Goal: Transaction & Acquisition: Purchase product/service

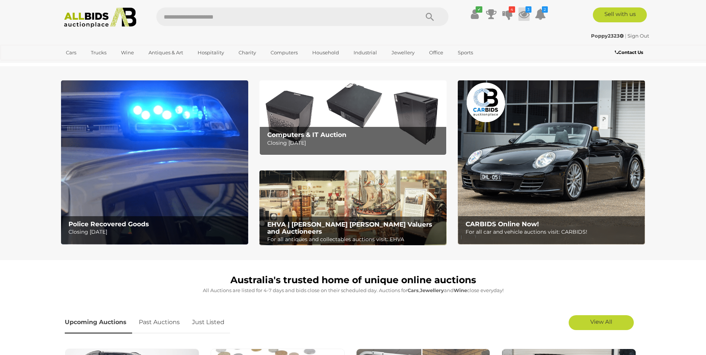
click at [526, 17] on icon at bounding box center [524, 13] width 11 height 13
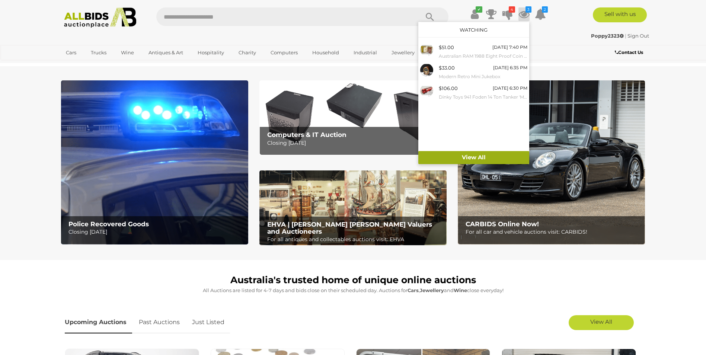
click at [479, 156] on link "View All" at bounding box center [473, 157] width 111 height 13
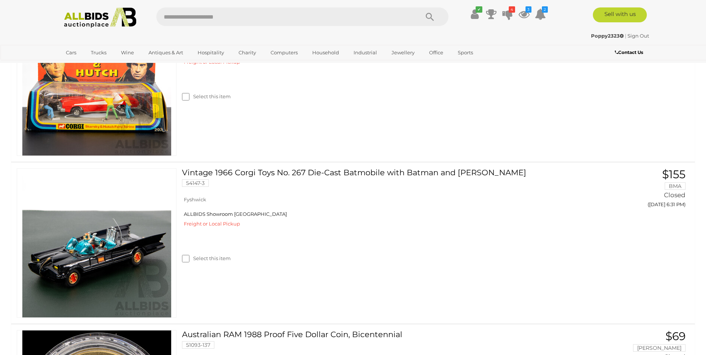
scroll to position [1266, 0]
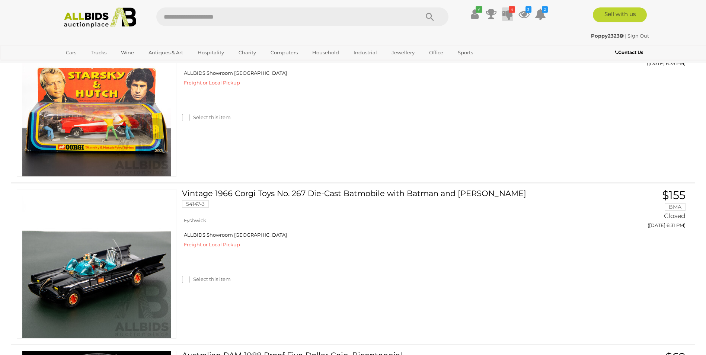
click at [506, 12] on icon at bounding box center [508, 13] width 10 height 13
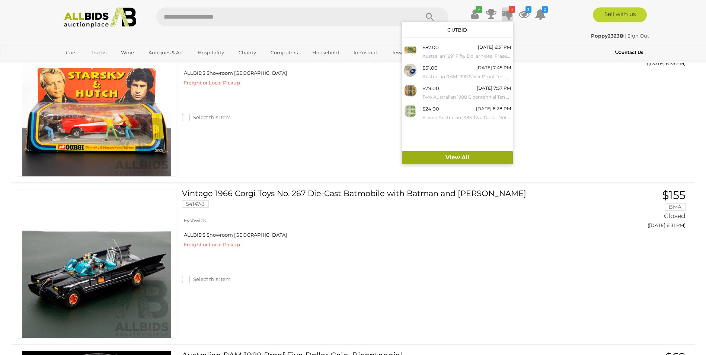
click at [462, 156] on link "View All" at bounding box center [457, 157] width 111 height 13
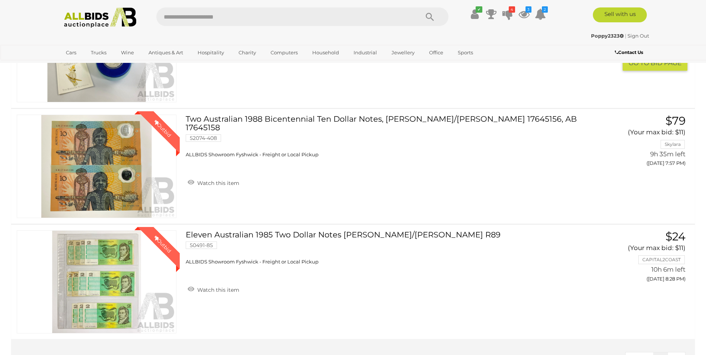
scroll to position [223, 0]
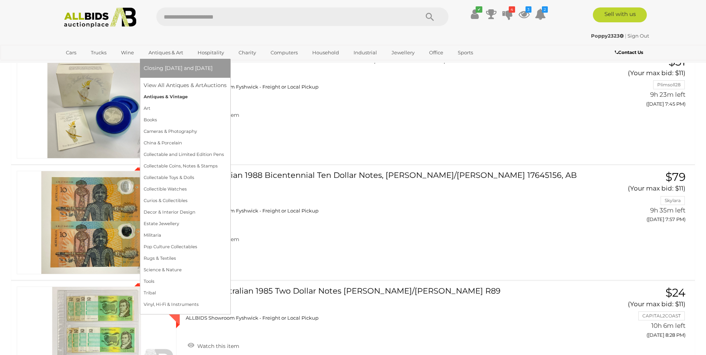
click at [171, 95] on link "Antiques & Vintage" at bounding box center [185, 97] width 83 height 12
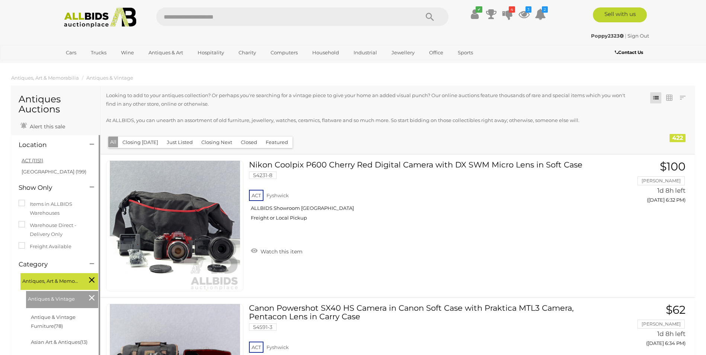
click at [38, 161] on link "ACT (1151)" at bounding box center [33, 160] width 22 height 6
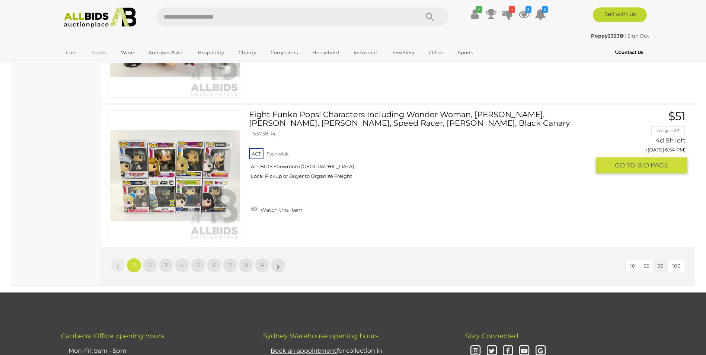
scroll to position [7260, 0]
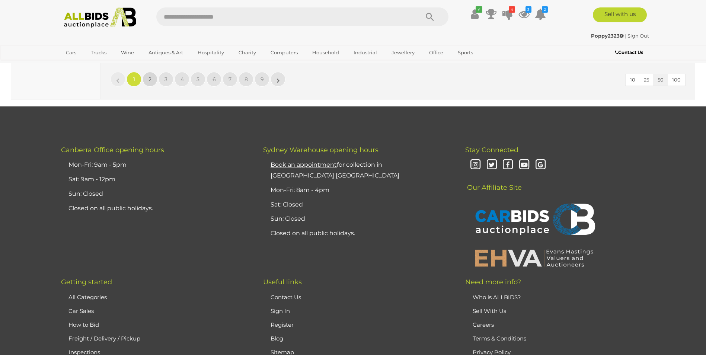
click at [150, 83] on link "2" at bounding box center [150, 79] width 15 height 15
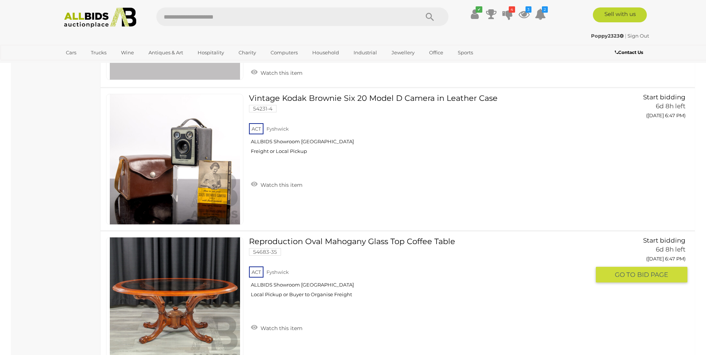
scroll to position [6781, 0]
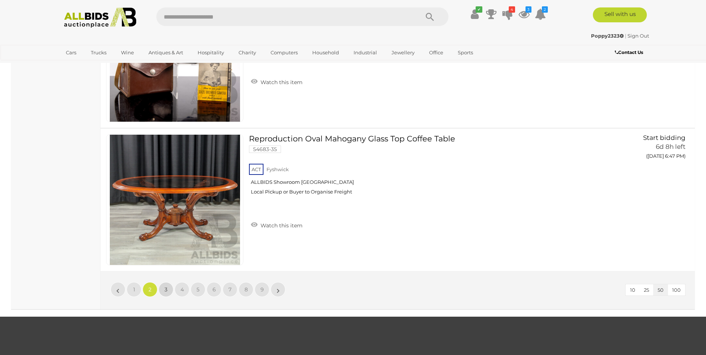
click at [168, 294] on link "3" at bounding box center [166, 289] width 15 height 15
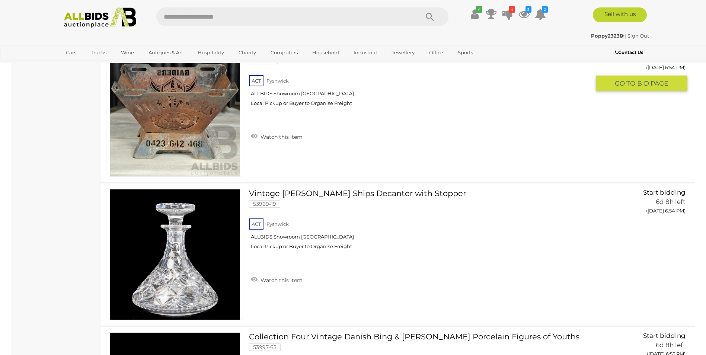
scroll to position [1941, 0]
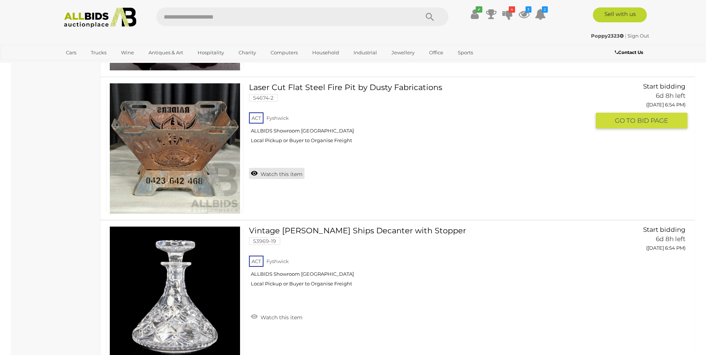
click at [255, 173] on link "Watch this item" at bounding box center [276, 173] width 55 height 11
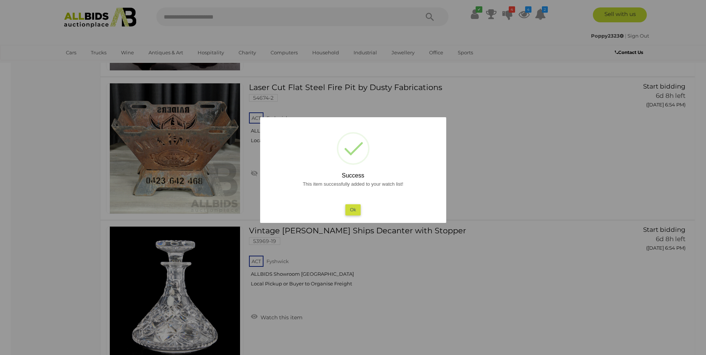
click at [355, 211] on button "Ok" at bounding box center [353, 209] width 15 height 11
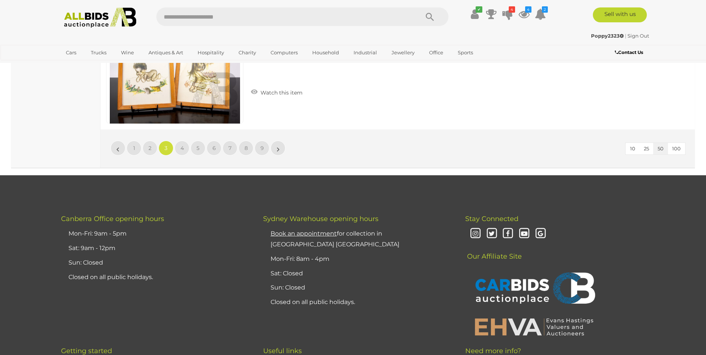
scroll to position [7228, 0]
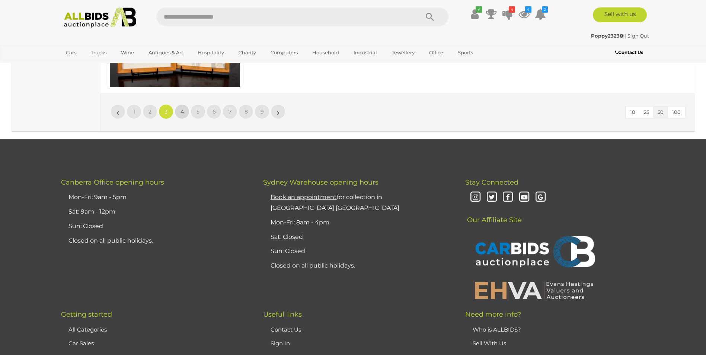
click at [182, 112] on span "4" at bounding box center [182, 111] width 3 height 7
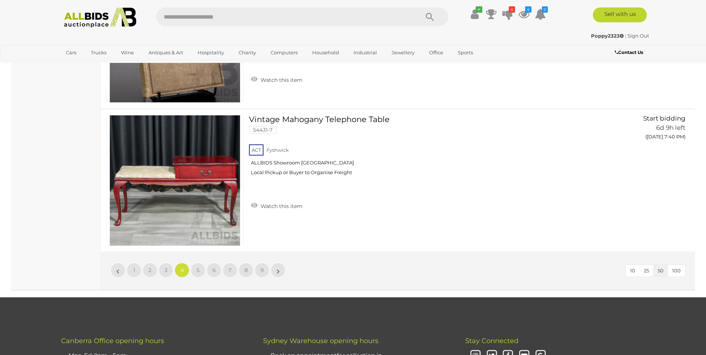
scroll to position [7116, 0]
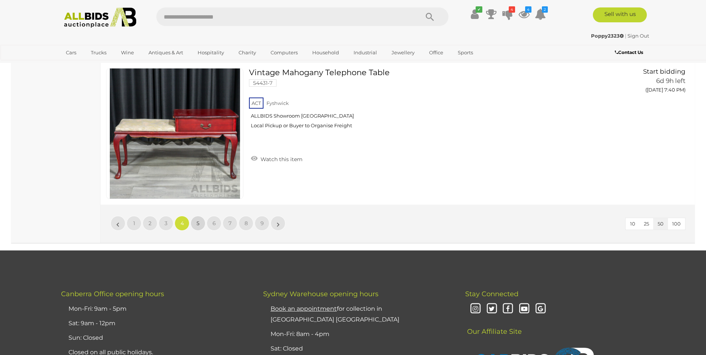
click at [198, 227] on link "5" at bounding box center [198, 223] width 15 height 15
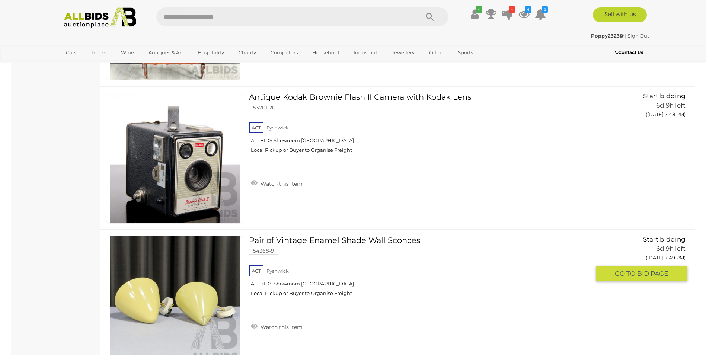
scroll to position [2202, 0]
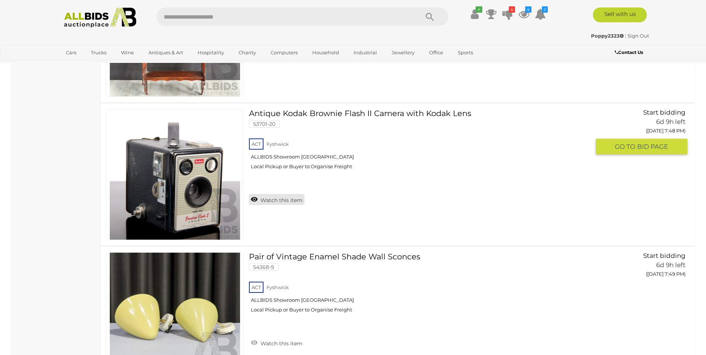
click at [259, 200] on link "Watch this item" at bounding box center [276, 199] width 55 height 11
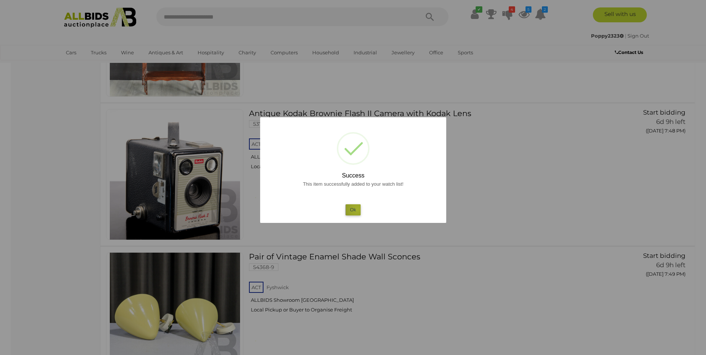
click at [357, 209] on button "Ok" at bounding box center [353, 209] width 15 height 11
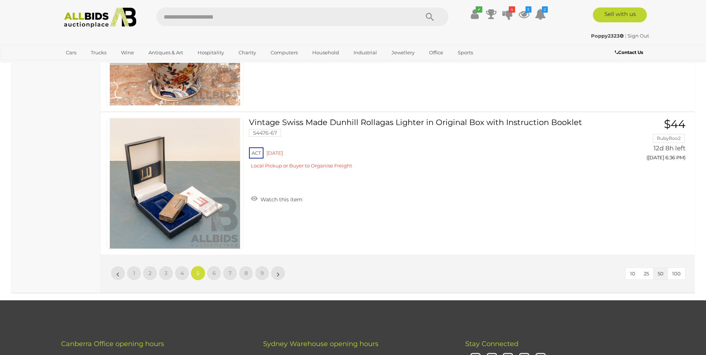
scroll to position [7079, 0]
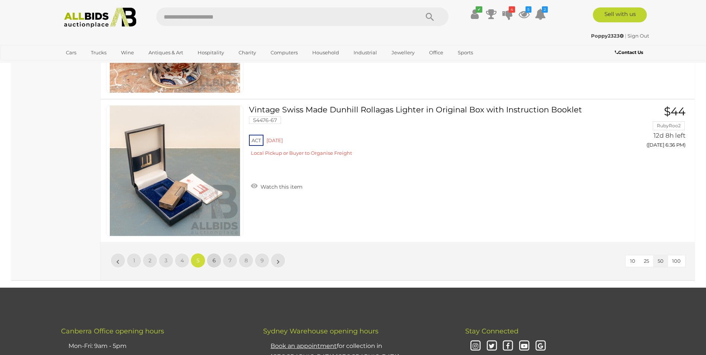
click at [215, 262] on span "6" at bounding box center [214, 260] width 3 height 7
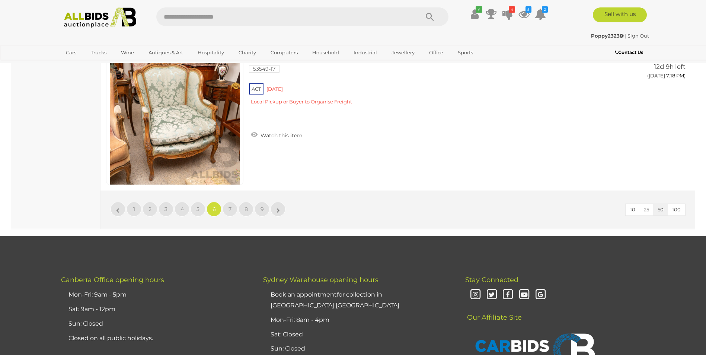
scroll to position [7153, 0]
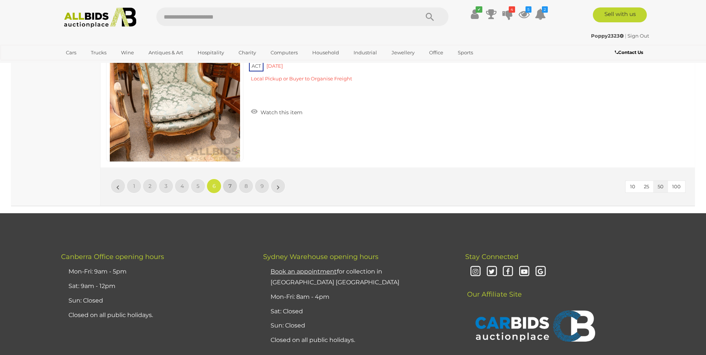
click at [234, 186] on link "7" at bounding box center [230, 186] width 15 height 15
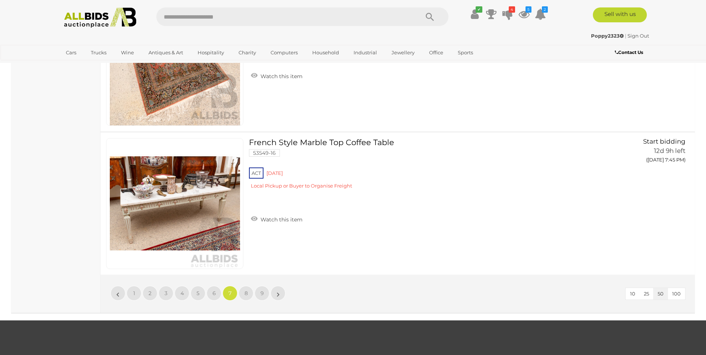
scroll to position [7079, 0]
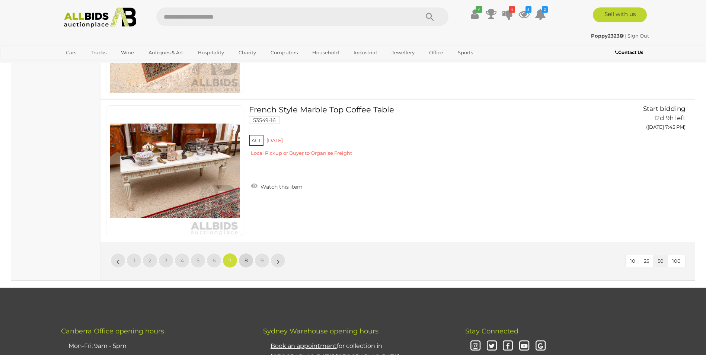
click at [248, 262] on link "8" at bounding box center [246, 260] width 15 height 15
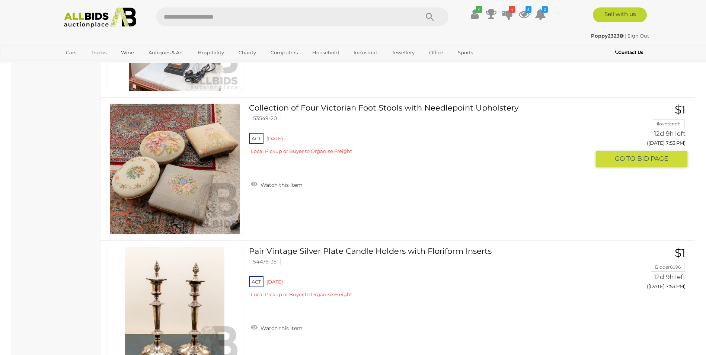
scroll to position [2359, 0]
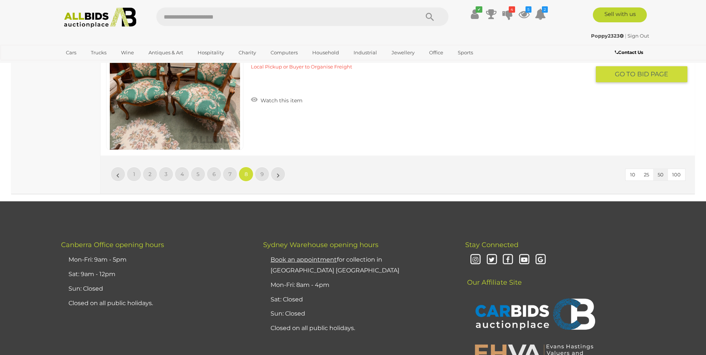
scroll to position [7191, 0]
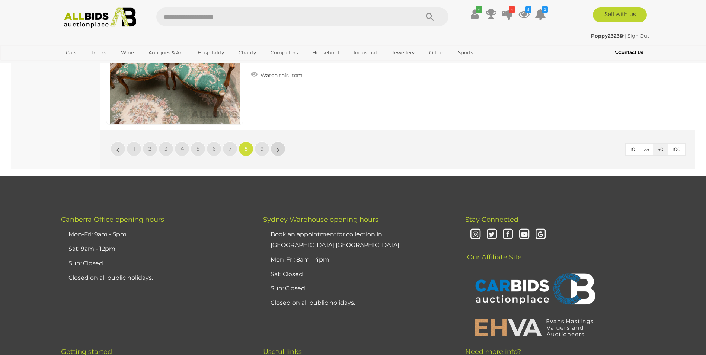
click at [271, 148] on link "»" at bounding box center [278, 148] width 15 height 15
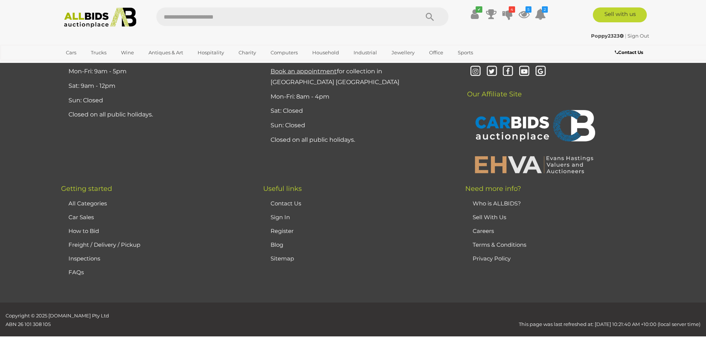
scroll to position [79, 0]
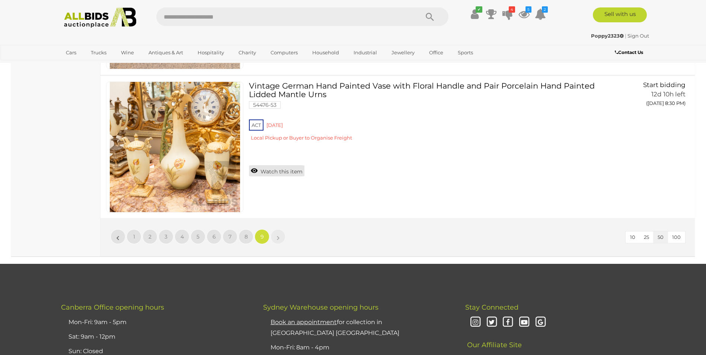
scroll to position [2834, 0]
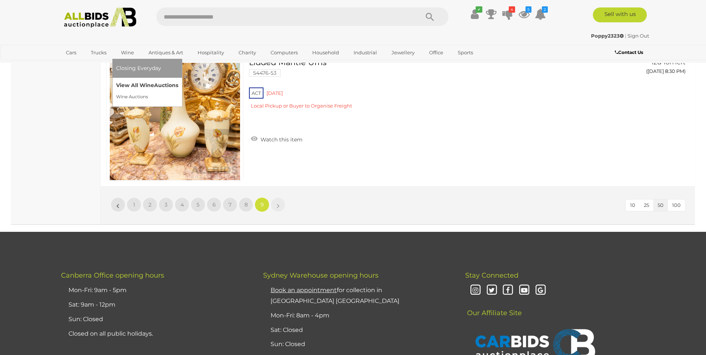
click at [141, 82] on link "View All Wine Auctions" at bounding box center [147, 86] width 62 height 12
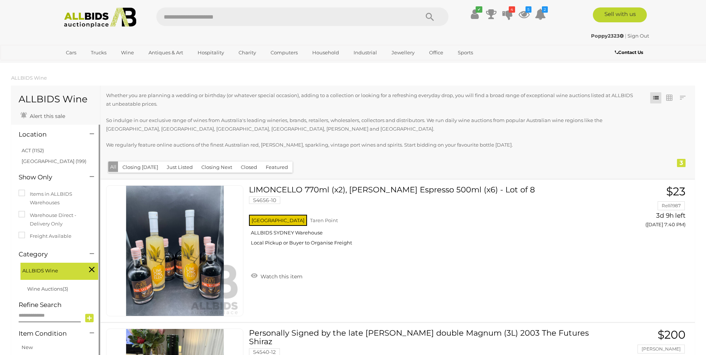
click at [35, 151] on link "ACT (1152)" at bounding box center [33, 150] width 22 height 6
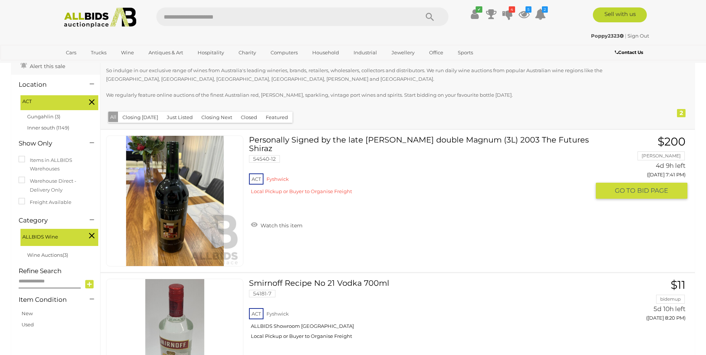
scroll to position [37, 0]
